Goal: Information Seeking & Learning: Learn about a topic

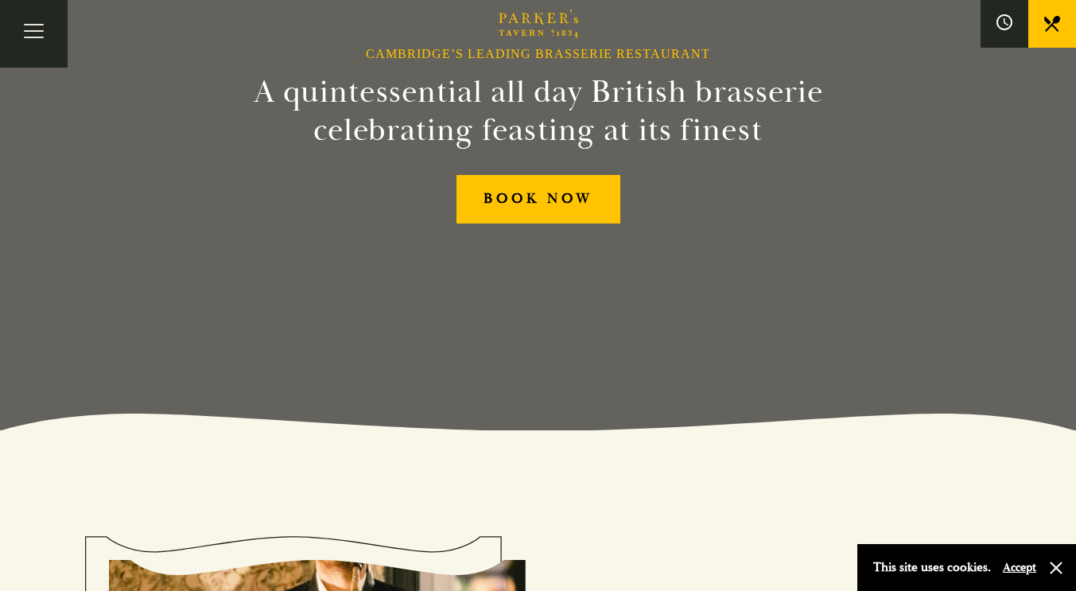
scroll to position [80, 0]
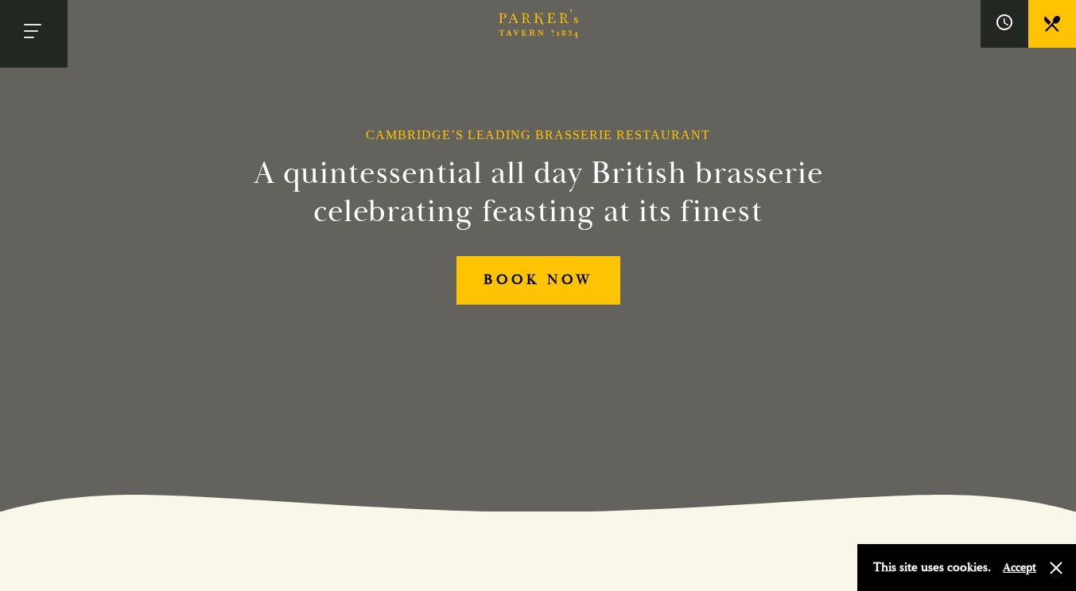
click at [26, 35] on button "Toggle navigation" at bounding box center [34, 34] width 68 height 68
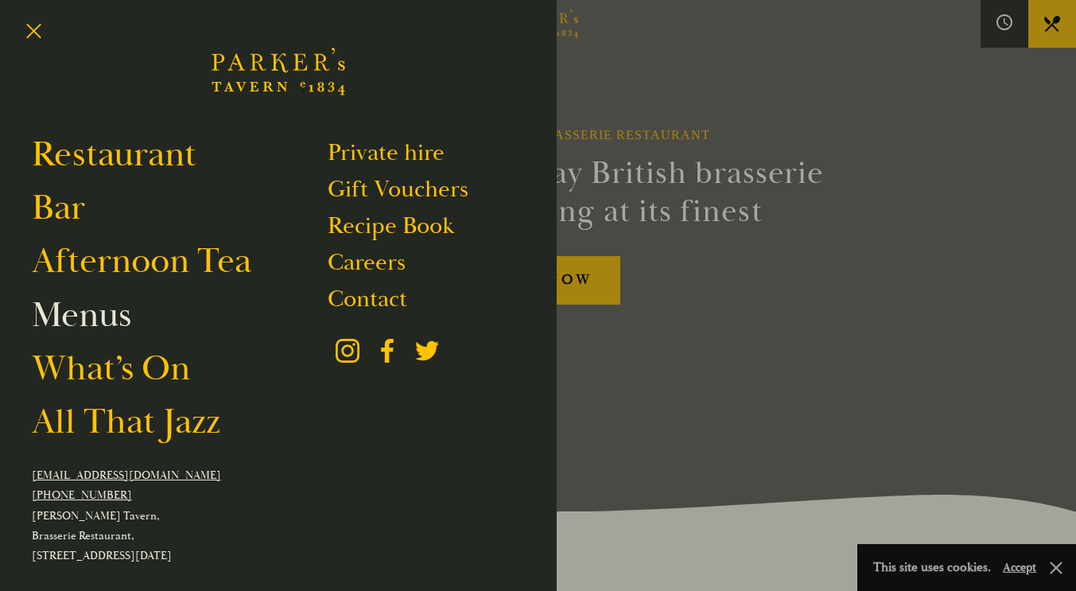
click at [89, 318] on link "Menus" at bounding box center [81, 315] width 99 height 45
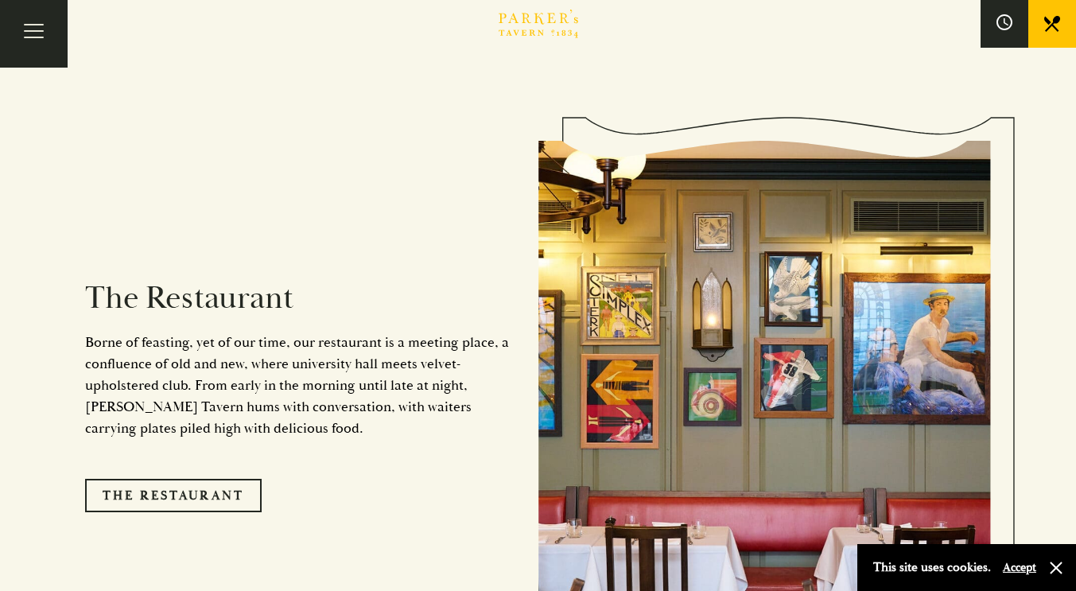
scroll to position [1353, 0]
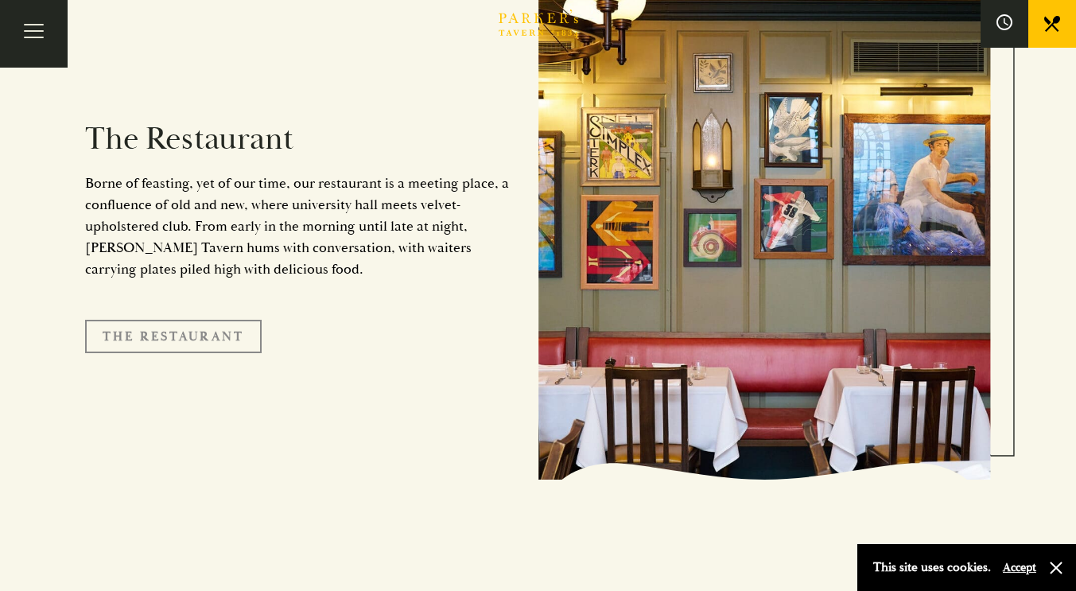
click at [147, 320] on link "The Restaurant" at bounding box center [173, 336] width 177 height 33
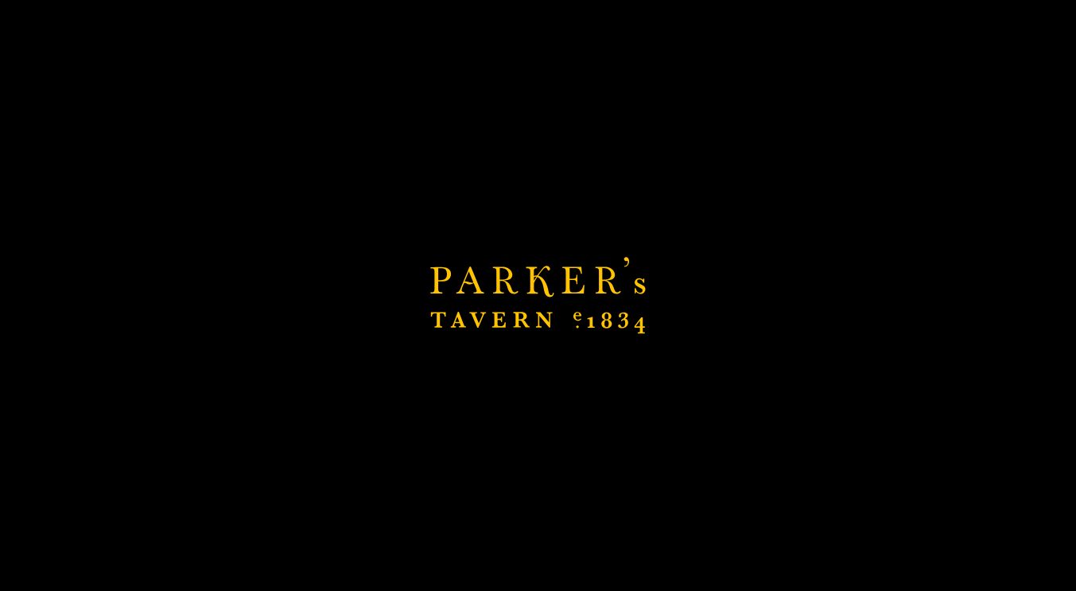
scroll to position [1671, 0]
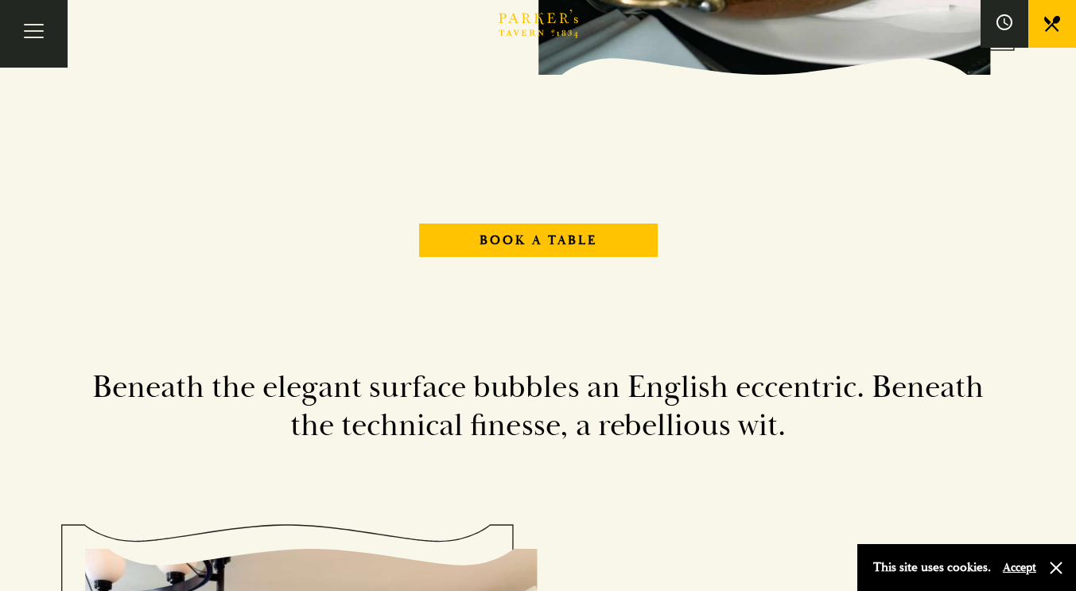
scroll to position [1989, 0]
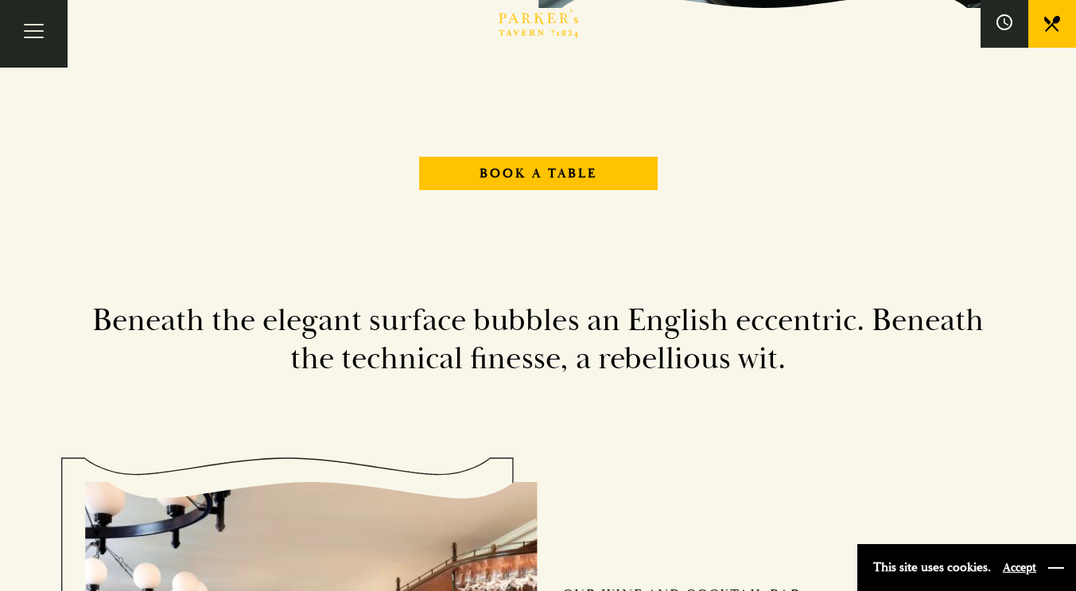
click at [1063, 563] on button "button" at bounding box center [1057, 568] width 16 height 16
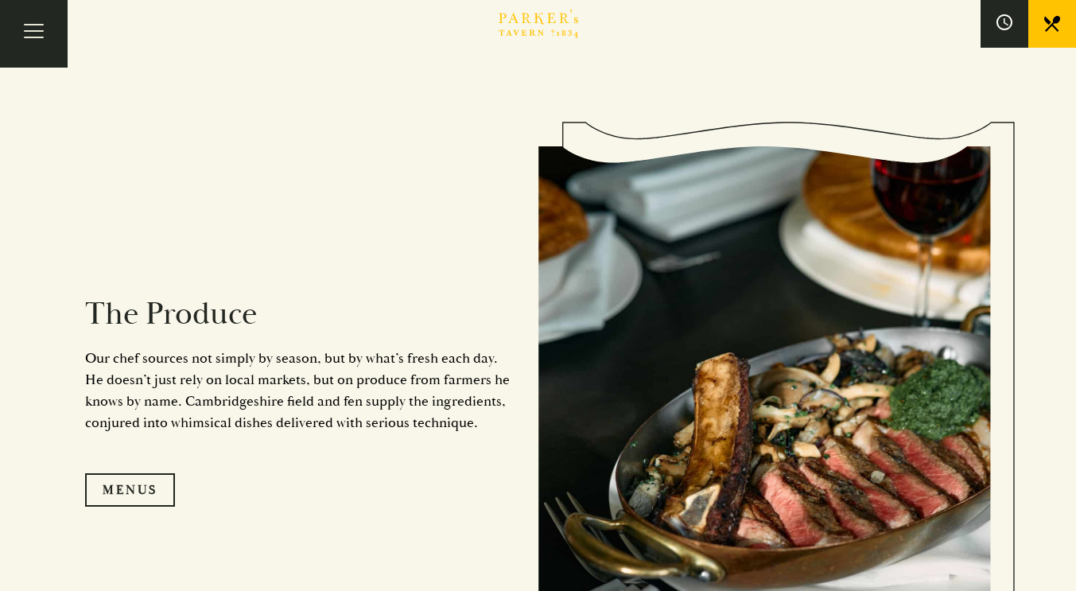
scroll to position [1512, 0]
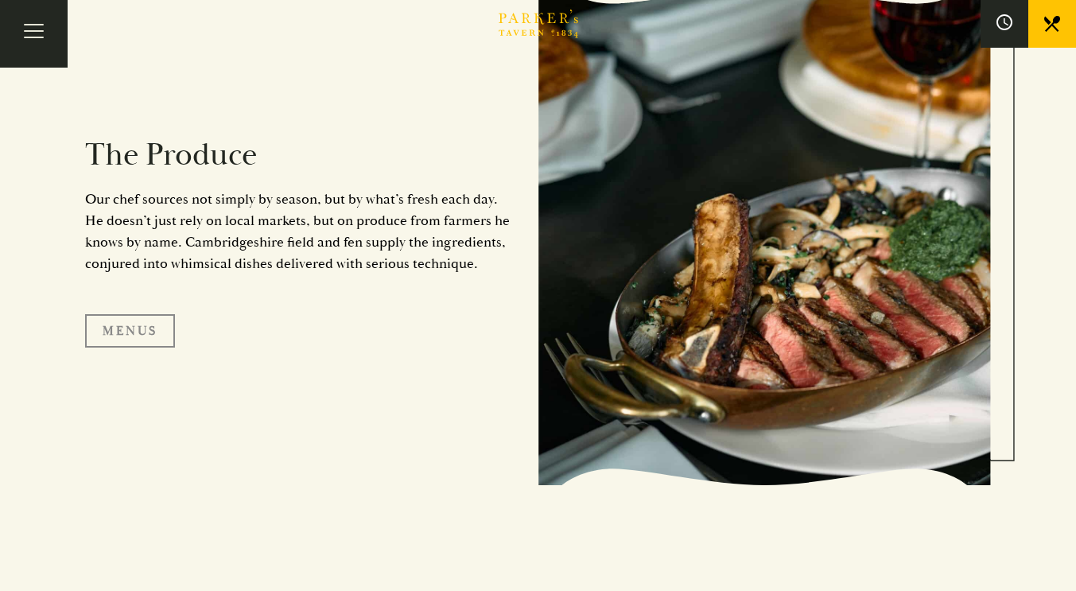
click at [107, 333] on link "Menus" at bounding box center [130, 330] width 90 height 33
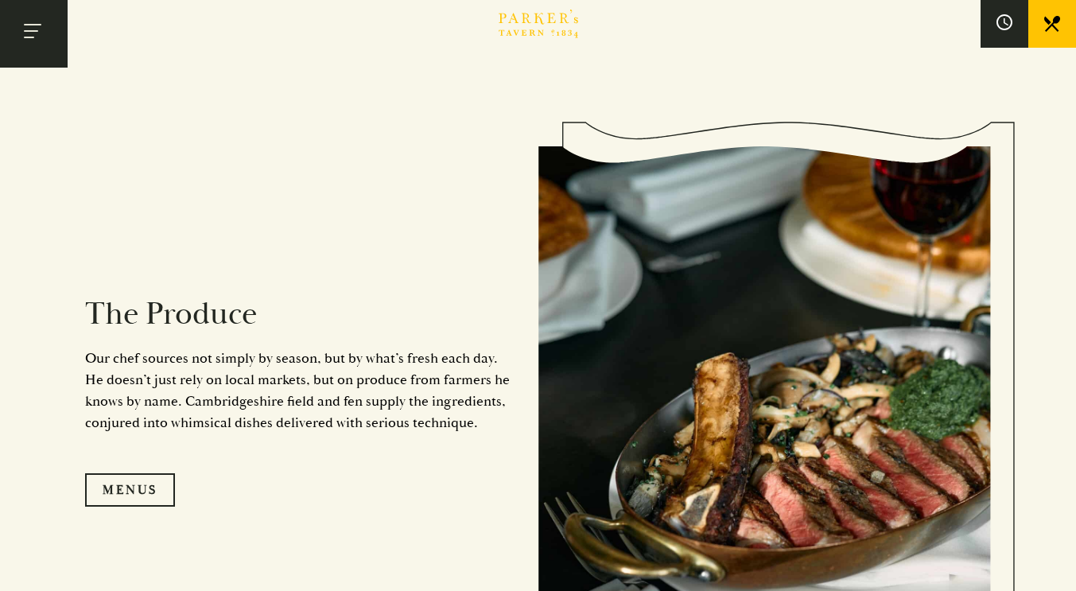
click at [41, 37] on button "Toggle navigation" at bounding box center [34, 34] width 68 height 68
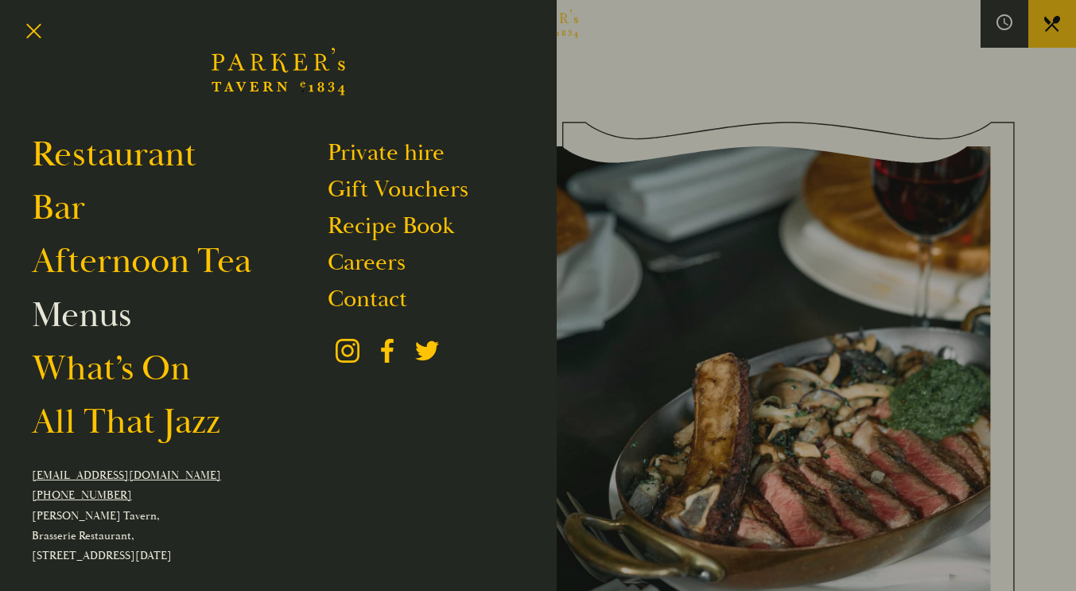
click at [68, 315] on link "Menus" at bounding box center [81, 315] width 99 height 45
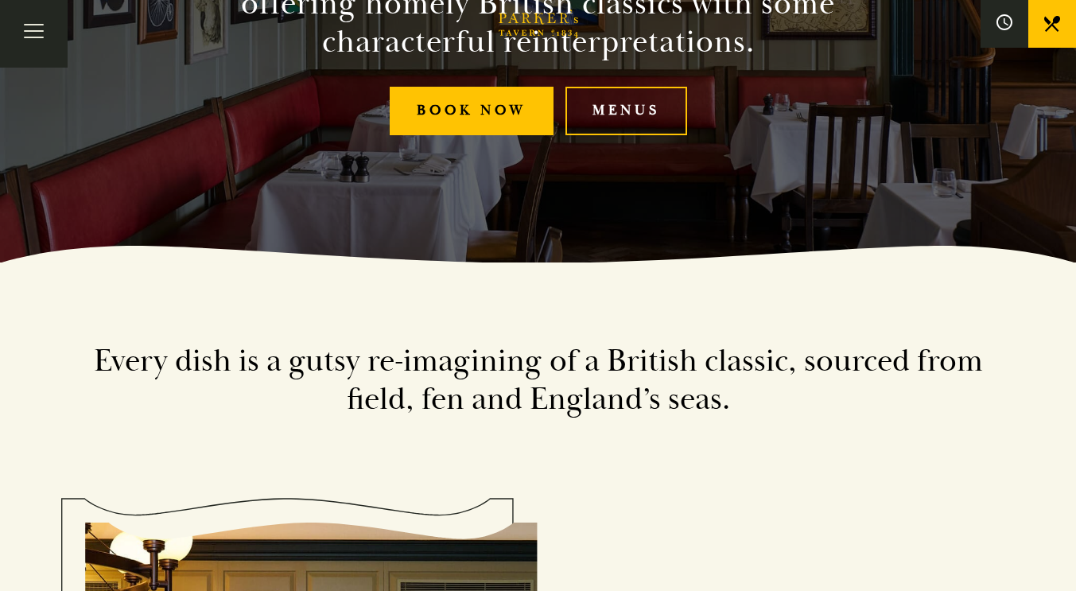
scroll to position [318, 0]
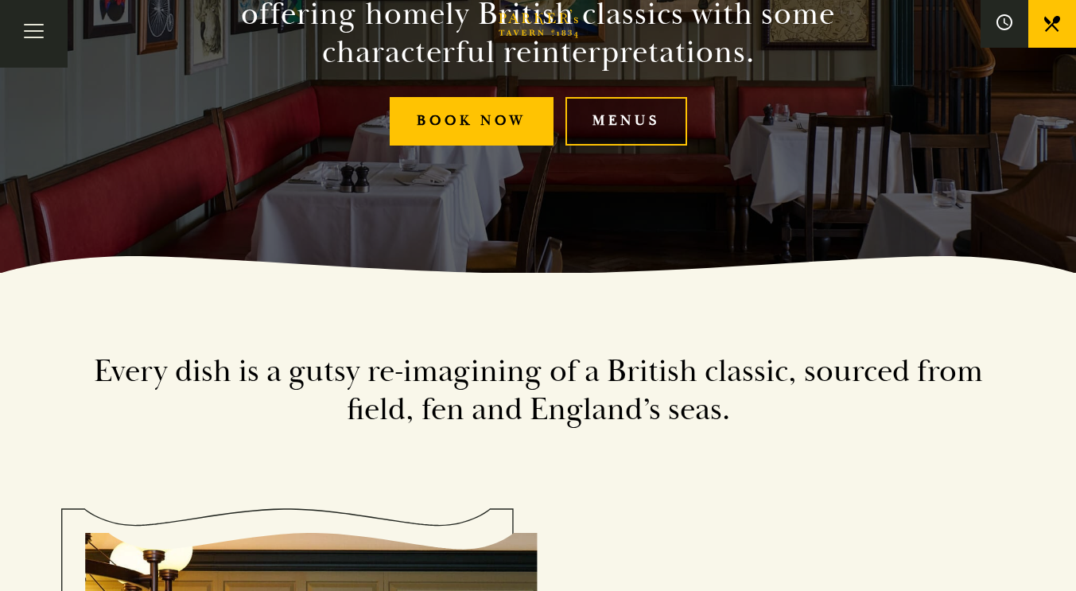
click at [620, 111] on link "Menus" at bounding box center [627, 121] width 122 height 49
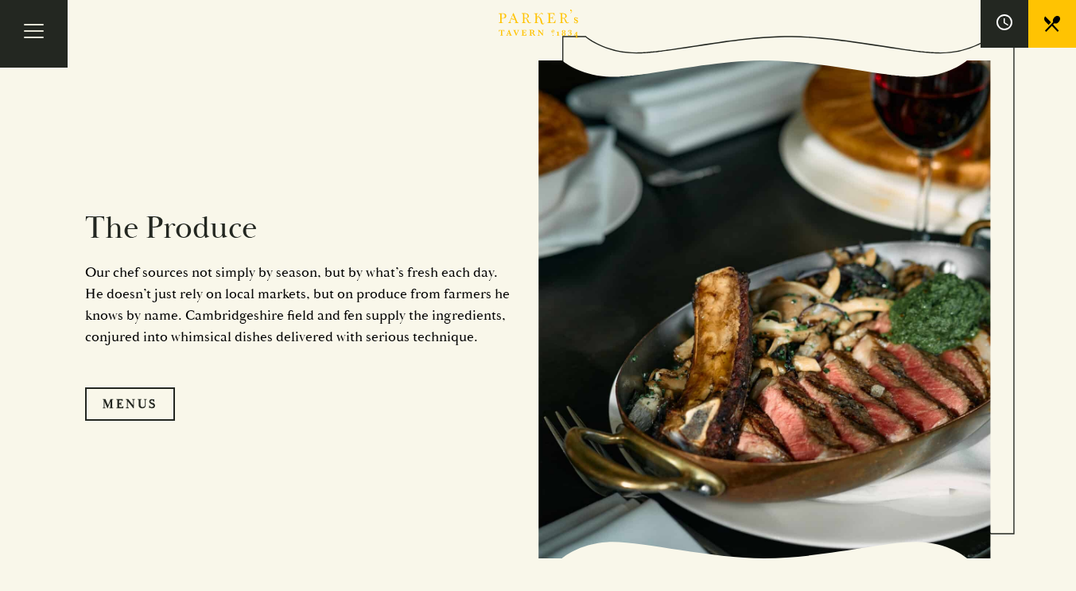
scroll to position [1591, 0]
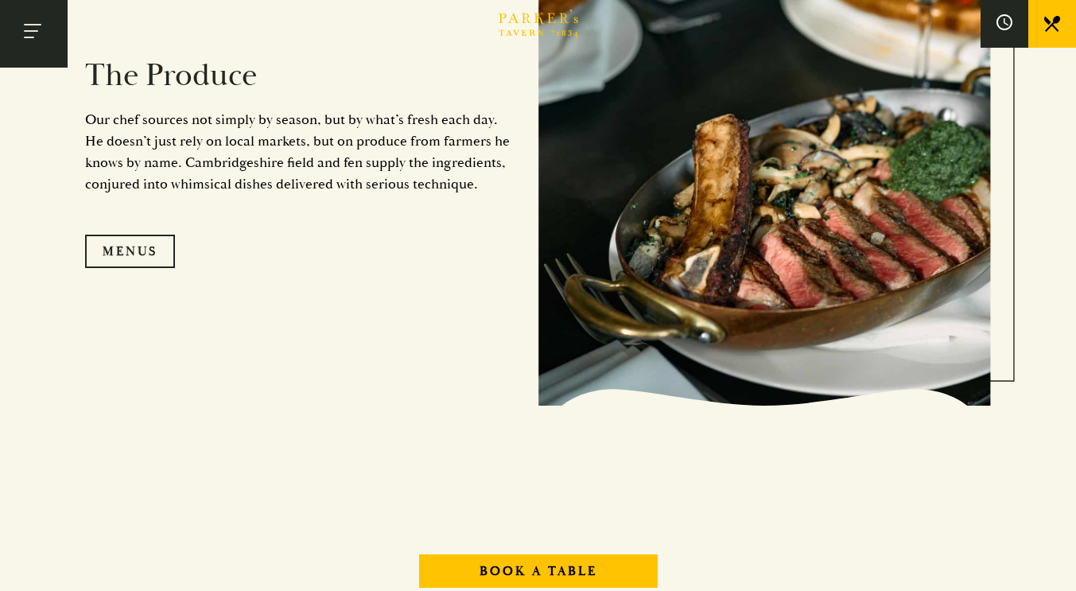
click at [41, 28] on button "Toggle navigation" at bounding box center [34, 34] width 68 height 68
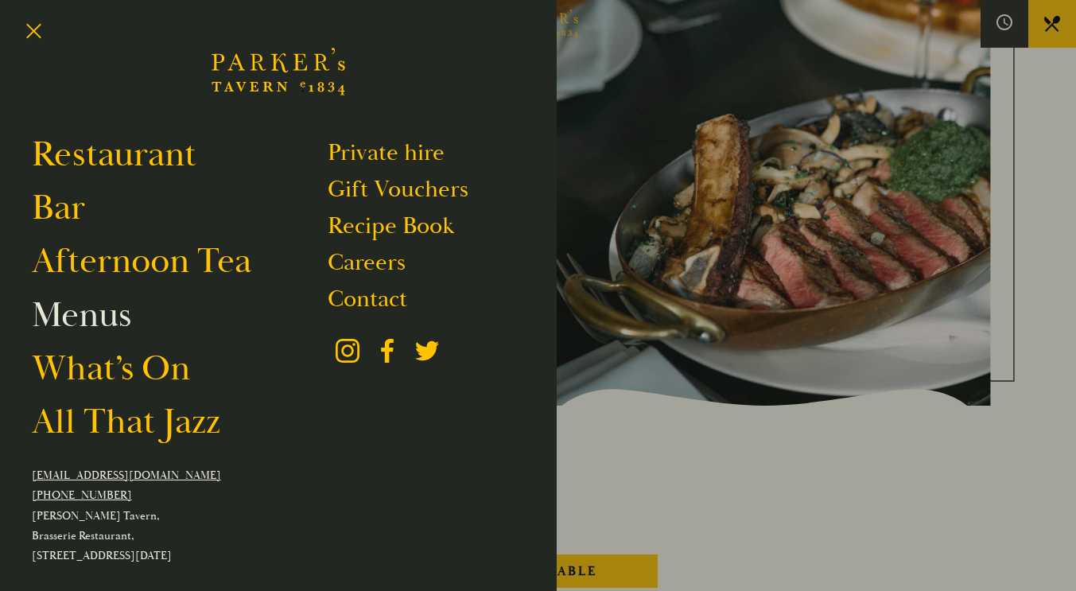
click at [76, 316] on link "Menus" at bounding box center [81, 315] width 99 height 45
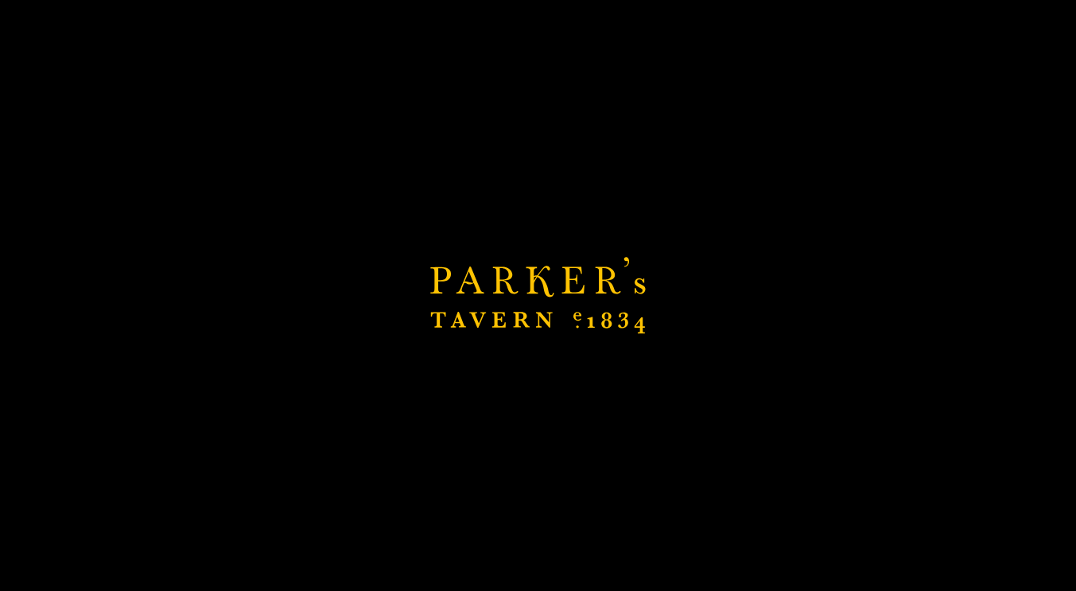
scroll to position [2466, 0]
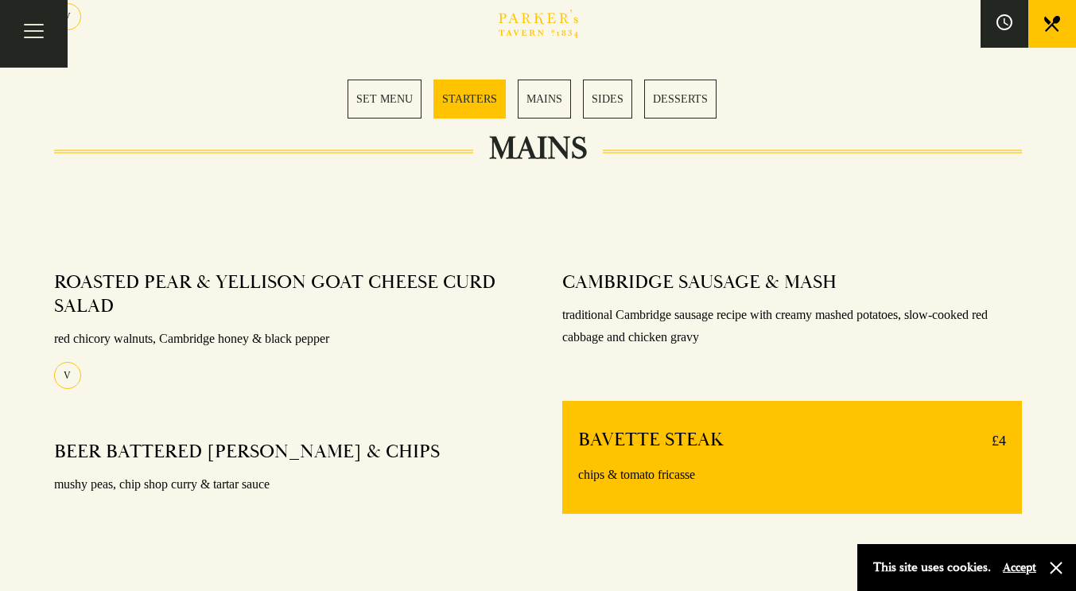
scroll to position [1034, 0]
